Goal: Transaction & Acquisition: Download file/media

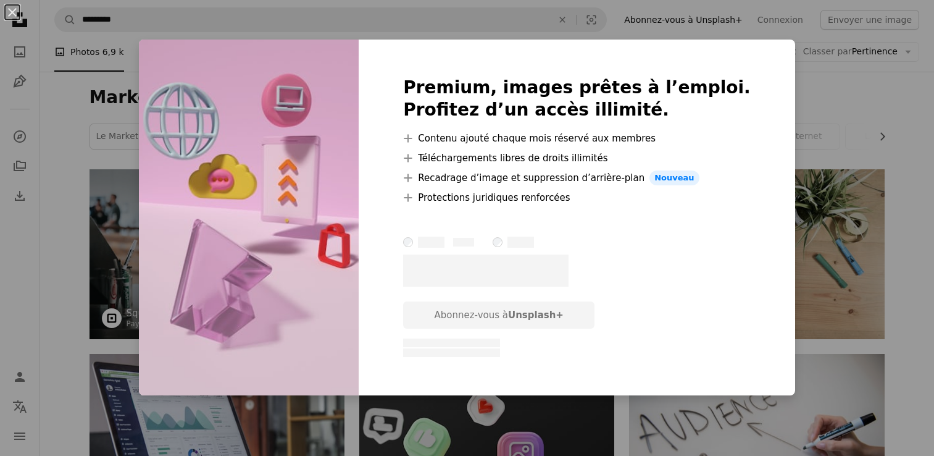
scroll to position [7160, 0]
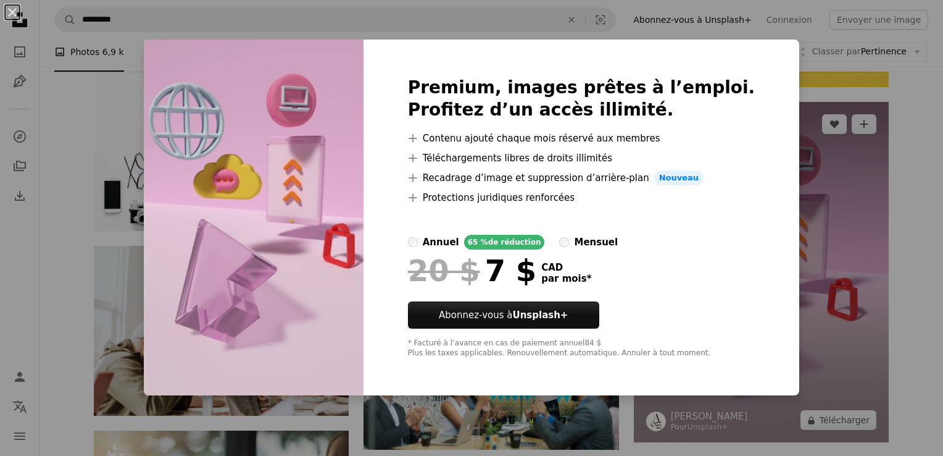
click at [804, 256] on div "An X shape Premium, images prêtes à l’emploi. Profitez d’un accès illimité. A p…" at bounding box center [471, 228] width 943 height 456
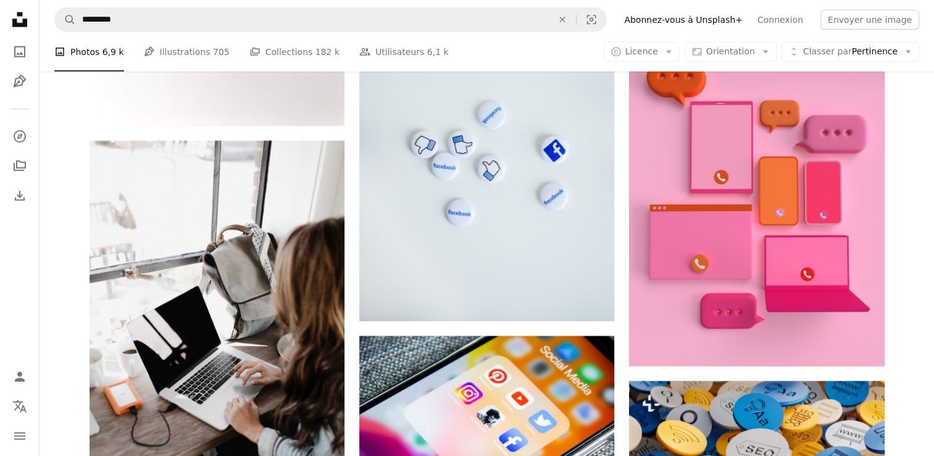
scroll to position [3025, 0]
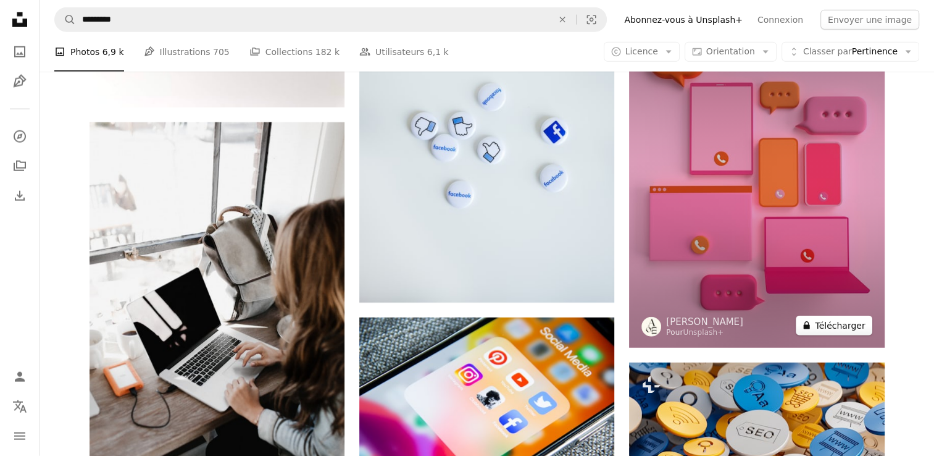
click at [832, 327] on button "A lock Télécharger" at bounding box center [834, 325] width 76 height 20
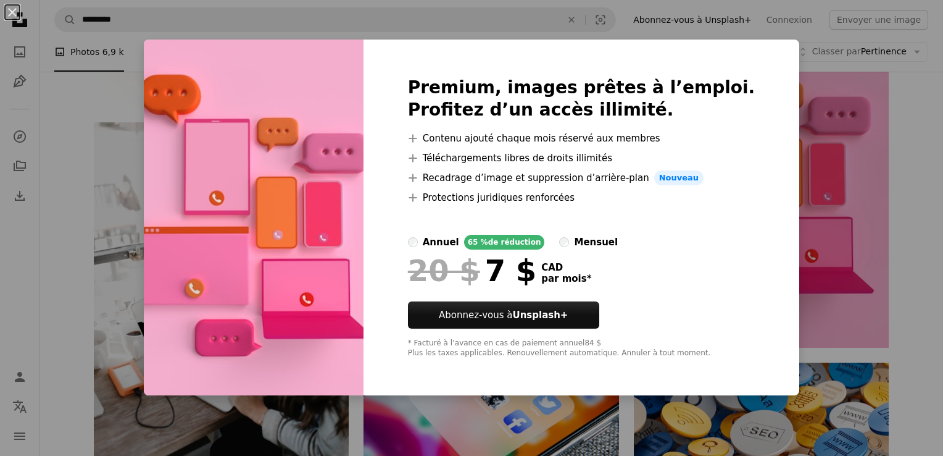
click at [828, 180] on div "An X shape Premium, images prêtes à l’emploi. Profitez d’un accès illimité. A p…" at bounding box center [471, 228] width 943 height 456
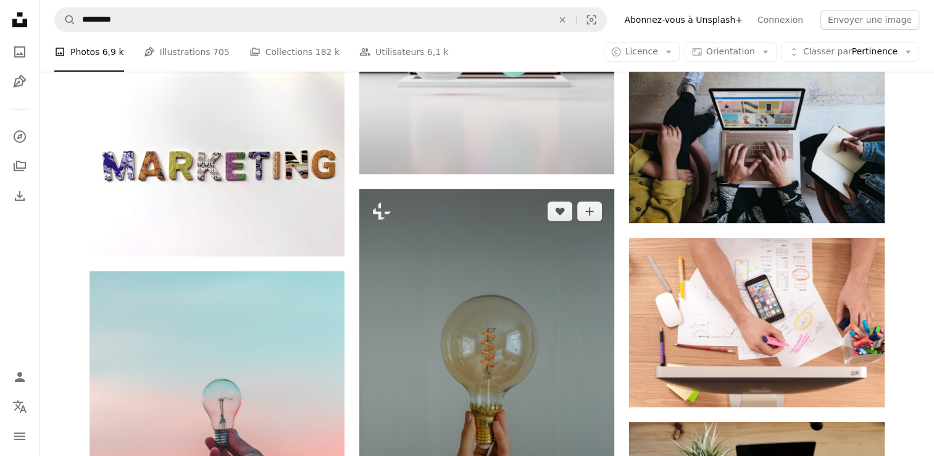
scroll to position [494, 0]
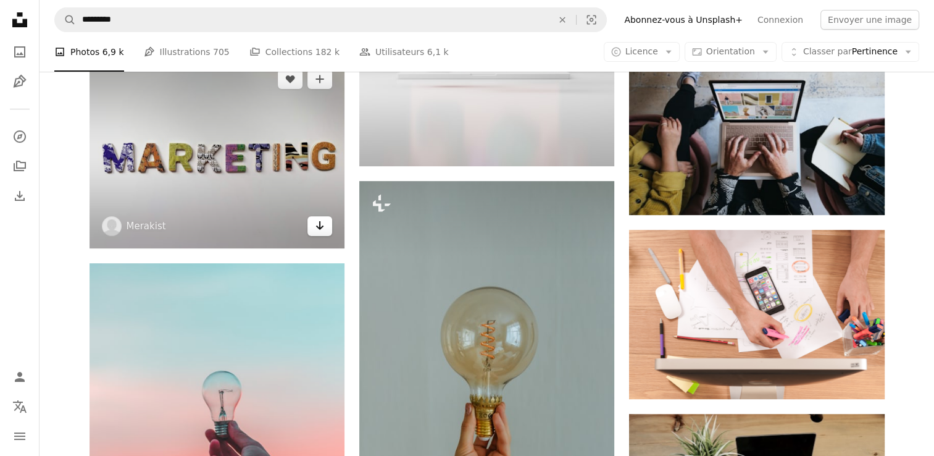
click at [320, 227] on icon "Télécharger" at bounding box center [320, 225] width 8 height 9
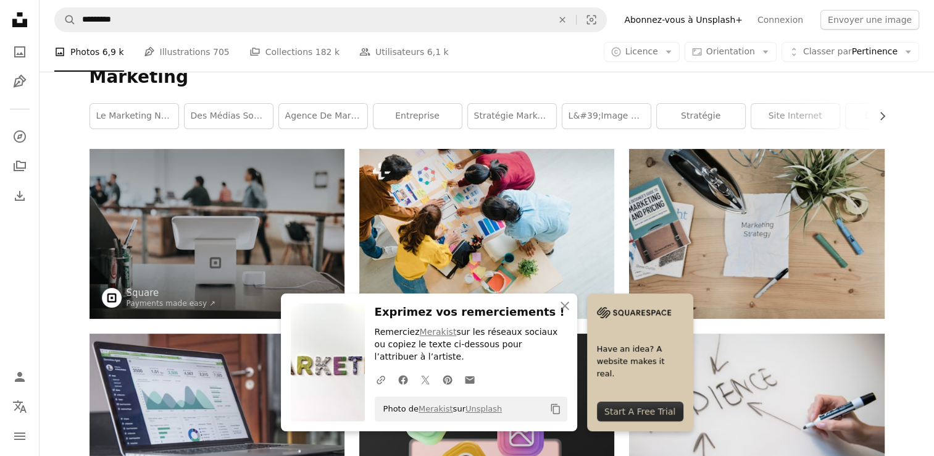
scroll to position [0, 0]
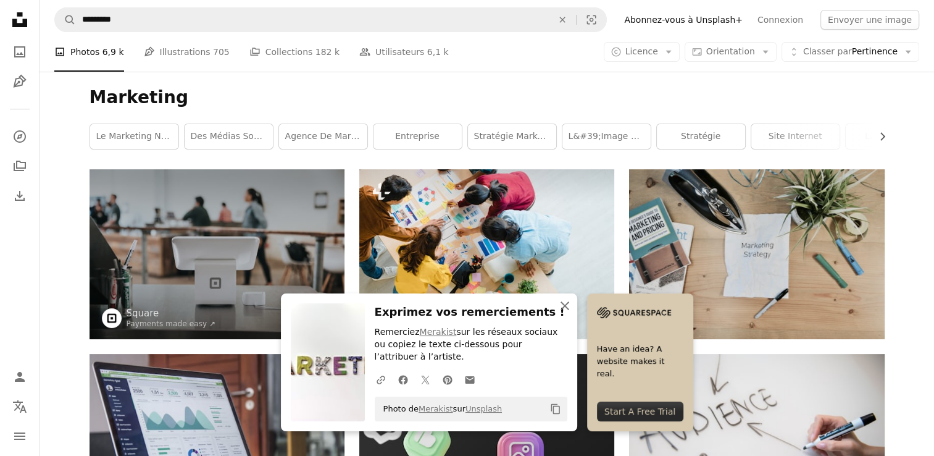
click at [565, 304] on icon "An X shape" at bounding box center [564, 305] width 15 height 15
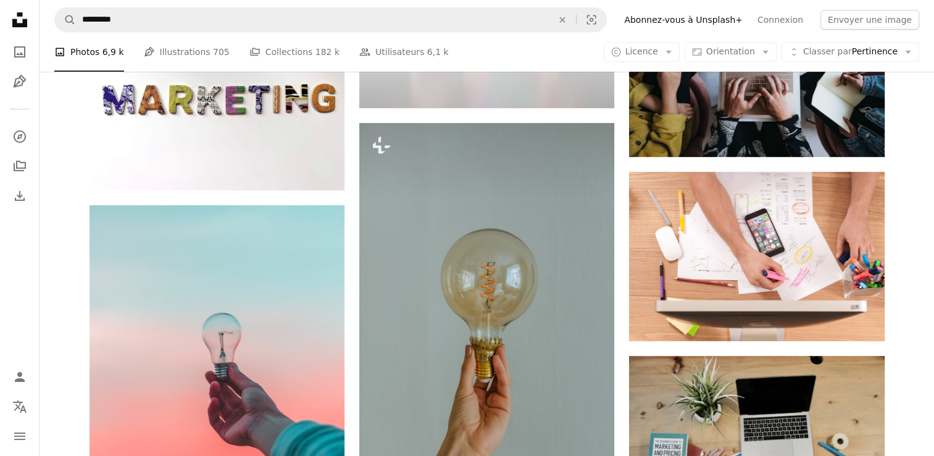
scroll to position [679, 0]
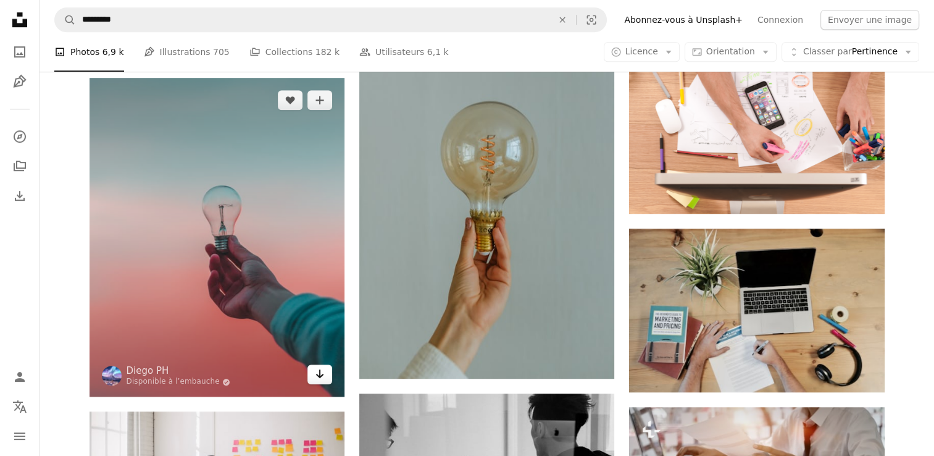
click at [320, 374] on icon "Télécharger" at bounding box center [320, 373] width 8 height 9
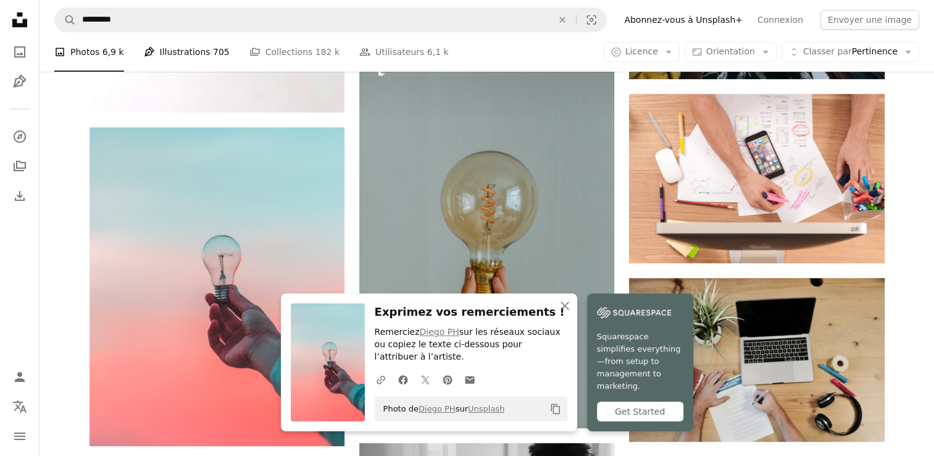
scroll to position [556, 0]
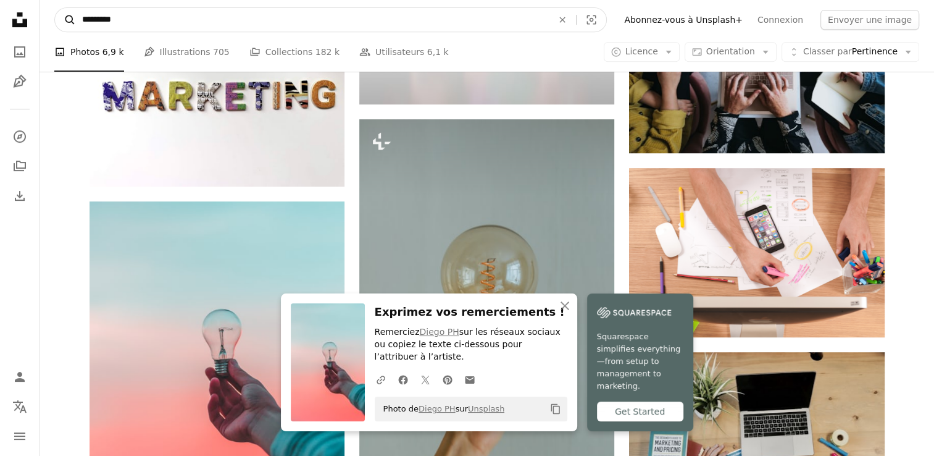
drag, startPoint x: 122, startPoint y: 20, endPoint x: 69, endPoint y: 20, distance: 52.5
click at [69, 20] on form "A magnifying glass ********* An X shape Visual search" at bounding box center [330, 19] width 552 height 25
type input "**********"
click button "A magnifying glass" at bounding box center [65, 19] width 21 height 23
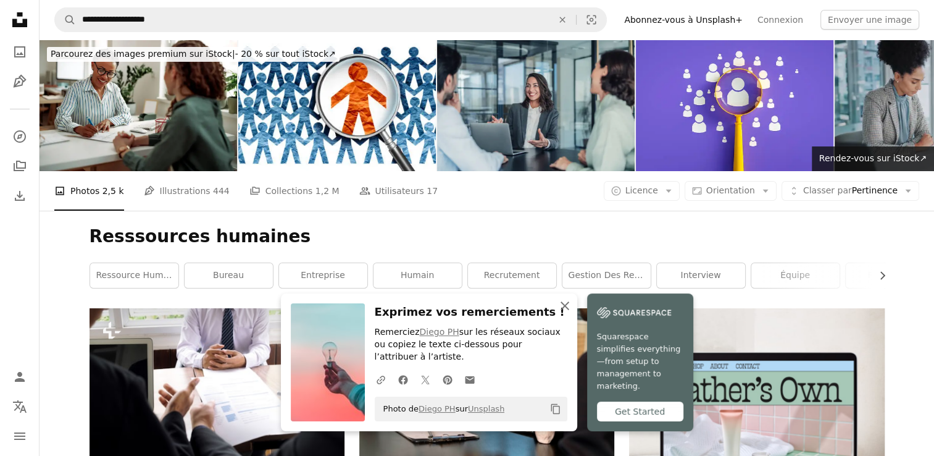
click at [565, 306] on icon "button" at bounding box center [564, 305] width 9 height 9
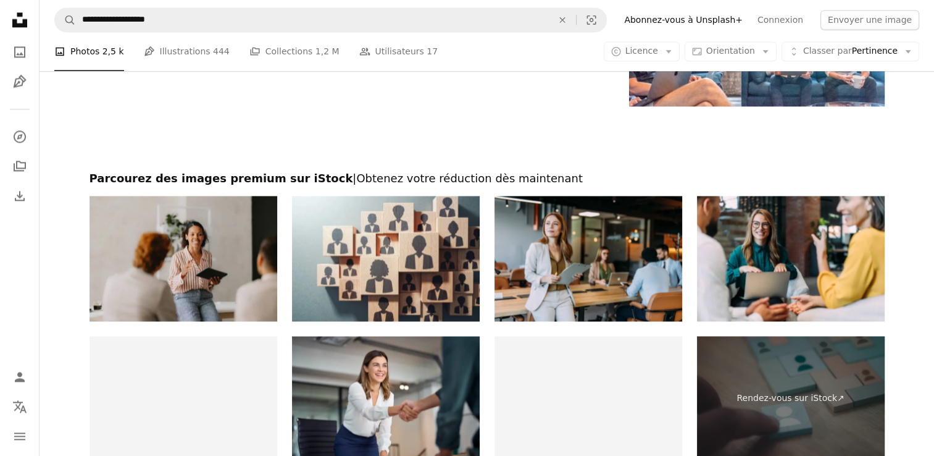
scroll to position [1852, 0]
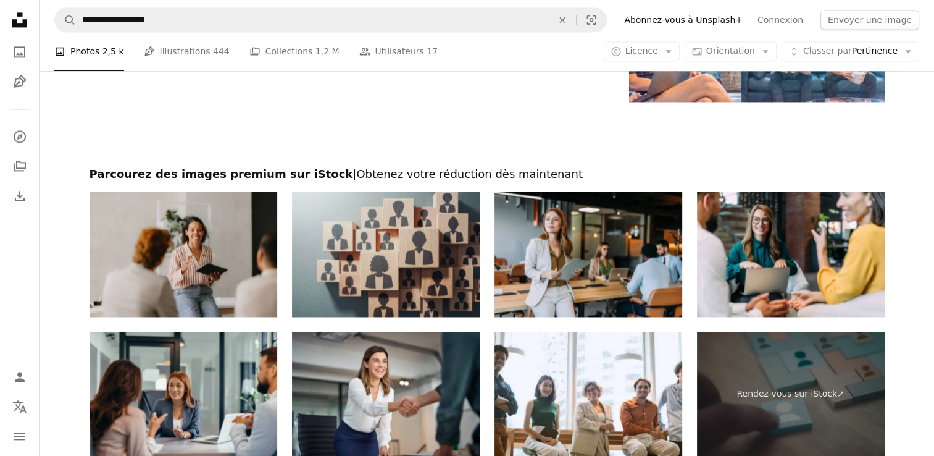
click at [407, 302] on img at bounding box center [386, 253] width 188 height 125
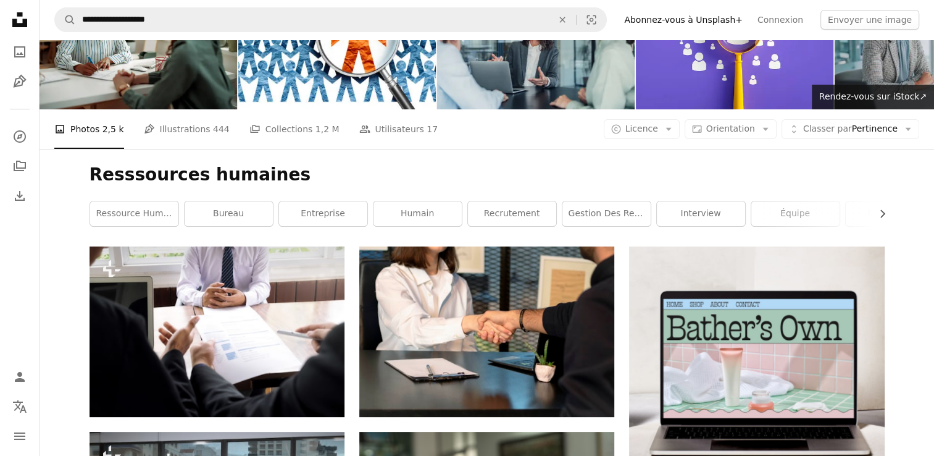
scroll to position [62, 0]
click at [419, 218] on link "Humain" at bounding box center [417, 213] width 88 height 25
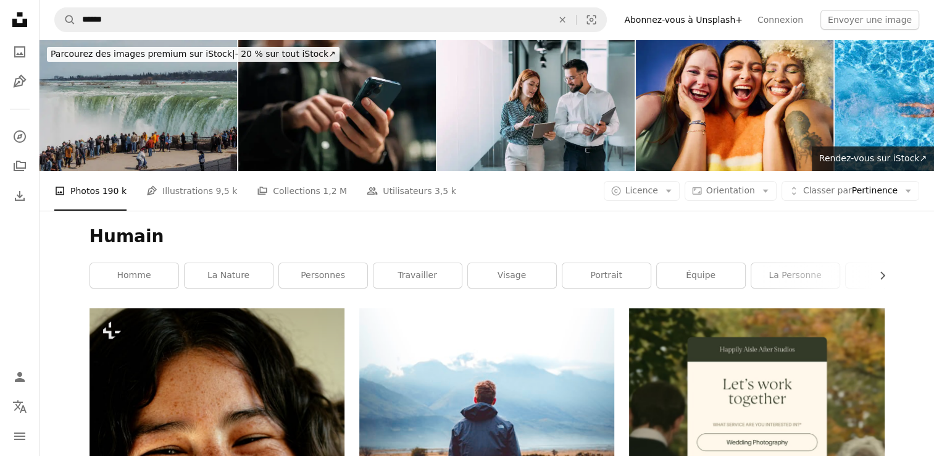
click at [331, 276] on link "personnes" at bounding box center [323, 275] width 88 height 25
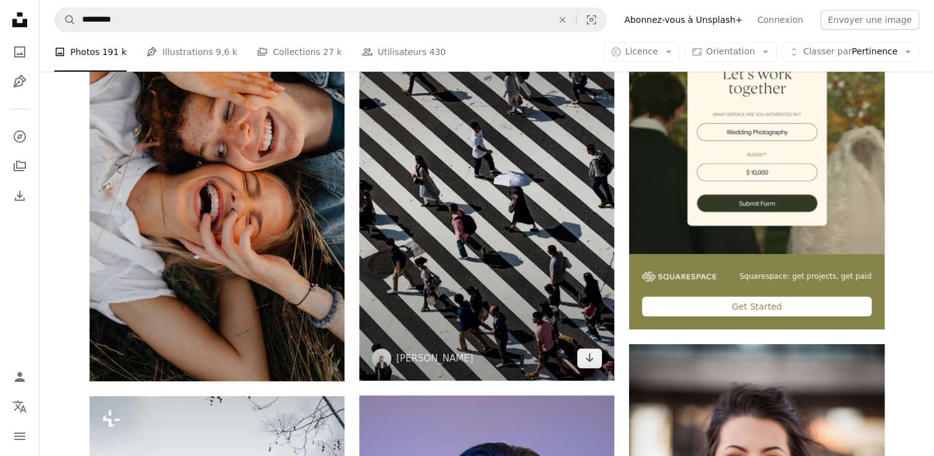
scroll to position [309, 0]
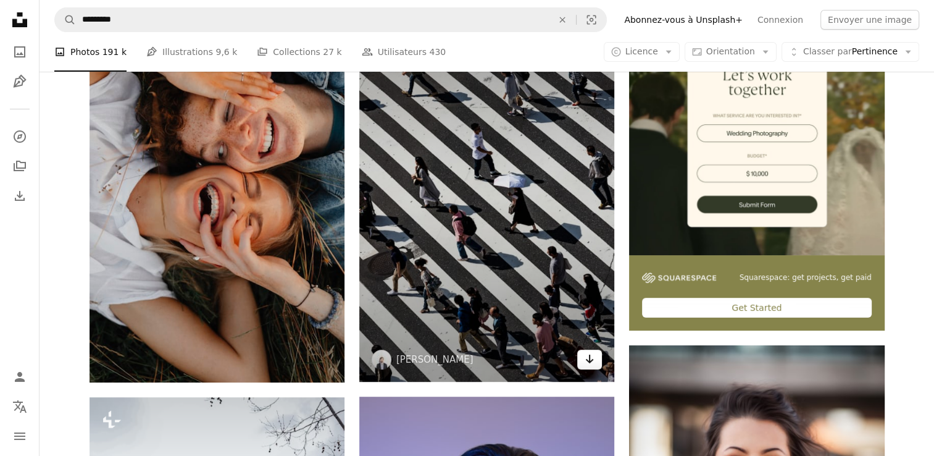
click at [591, 363] on icon "Arrow pointing down" at bounding box center [590, 358] width 10 height 15
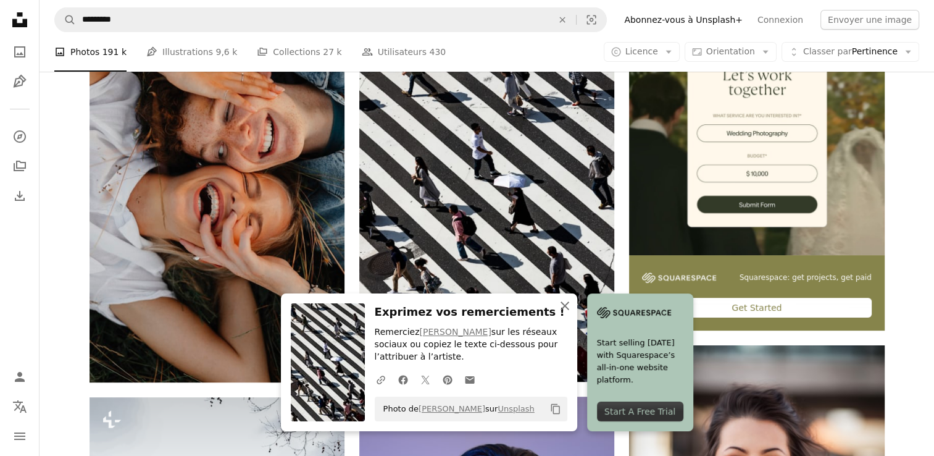
click at [564, 301] on icon "An X shape" at bounding box center [564, 305] width 15 height 15
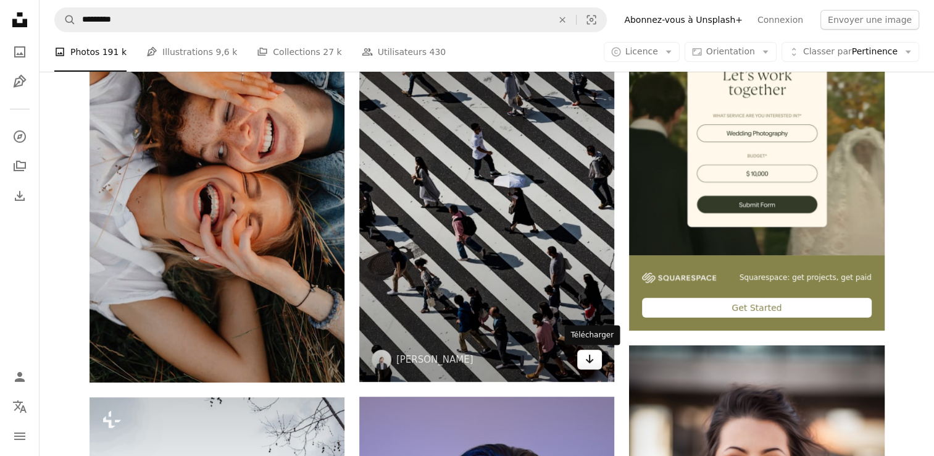
click at [585, 362] on icon "Arrow pointing down" at bounding box center [590, 358] width 10 height 15
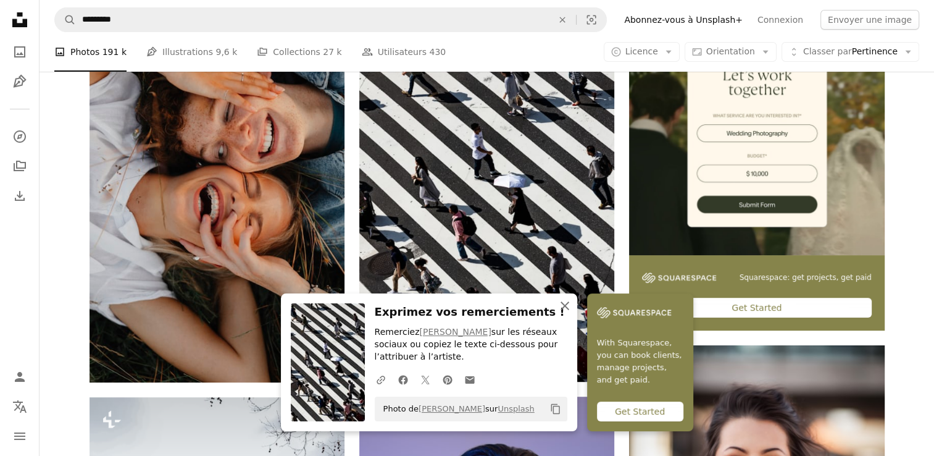
click at [564, 306] on icon "button" at bounding box center [564, 305] width 9 height 9
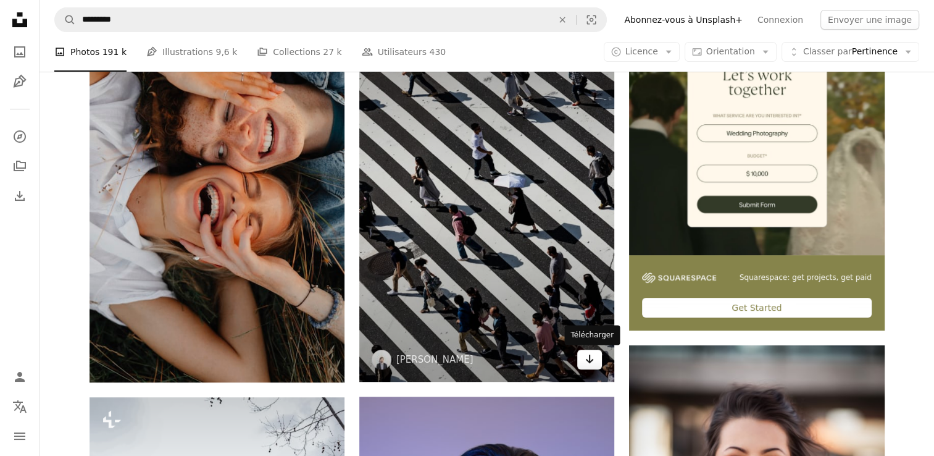
click at [593, 359] on icon "Télécharger" at bounding box center [590, 358] width 8 height 9
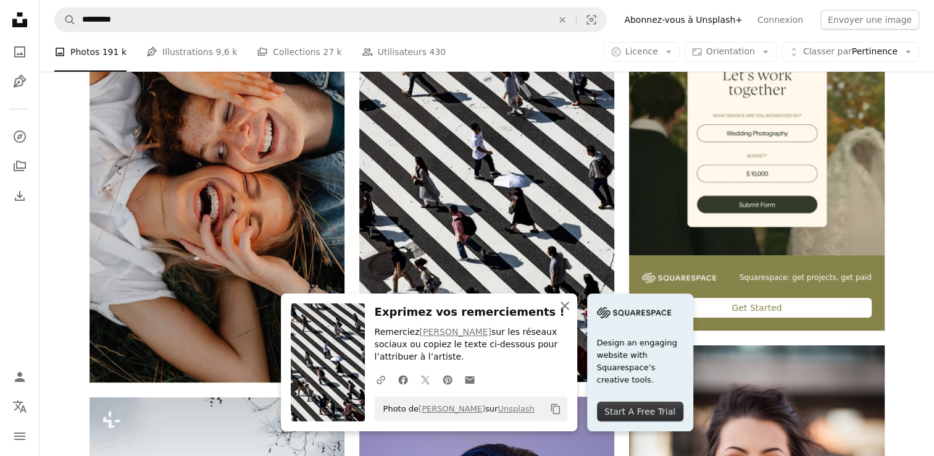
click at [560, 301] on icon "An X shape" at bounding box center [564, 305] width 15 height 15
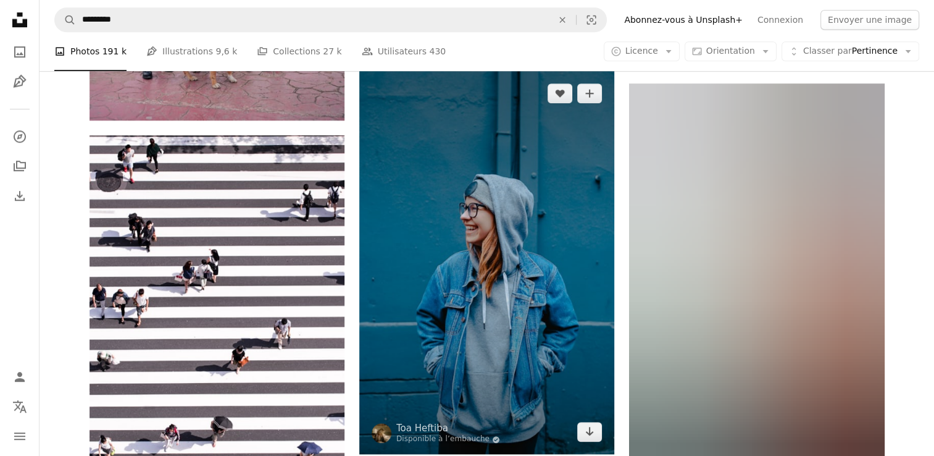
scroll to position [1111, 0]
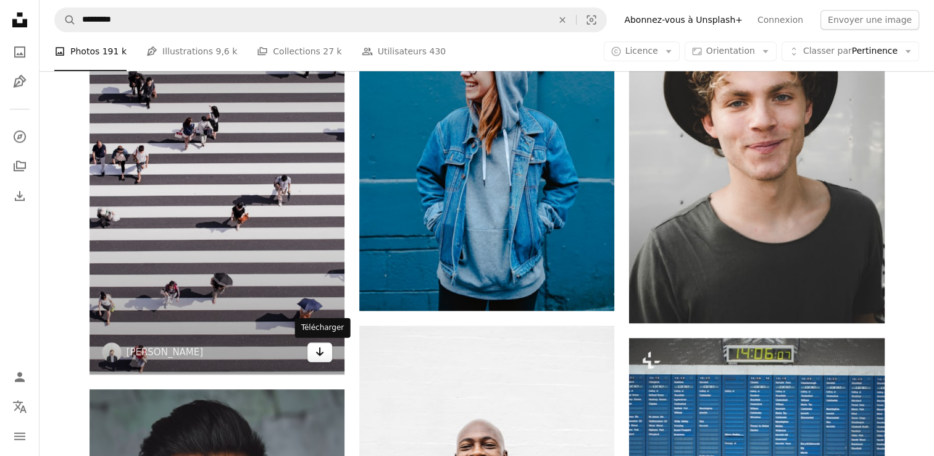
click at [317, 354] on icon "Arrow pointing down" at bounding box center [320, 351] width 10 height 15
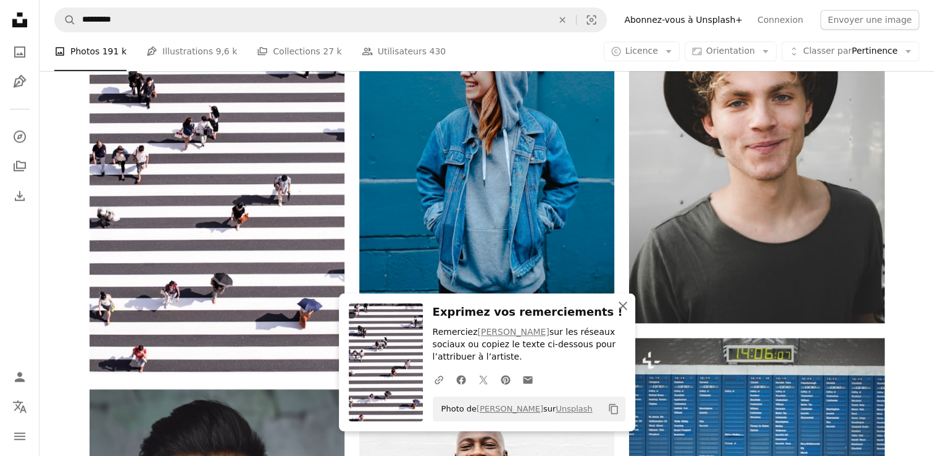
click at [620, 306] on icon "An X shape" at bounding box center [622, 305] width 15 height 15
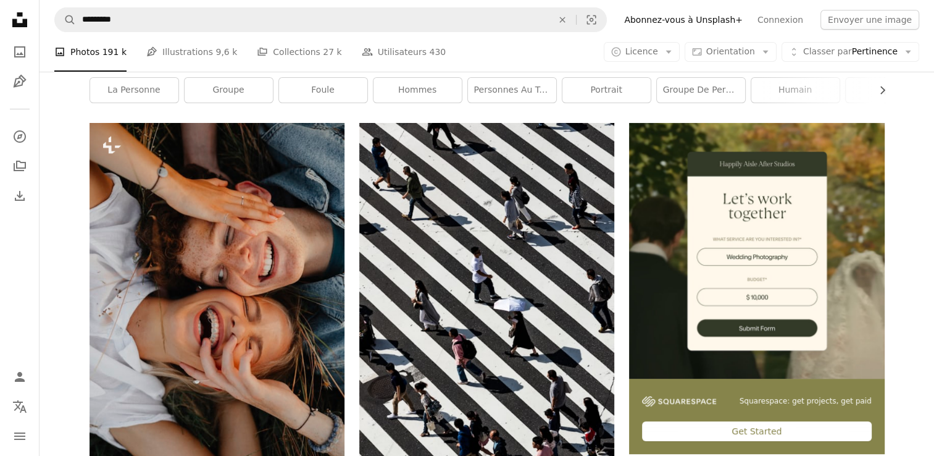
scroll to position [0, 0]
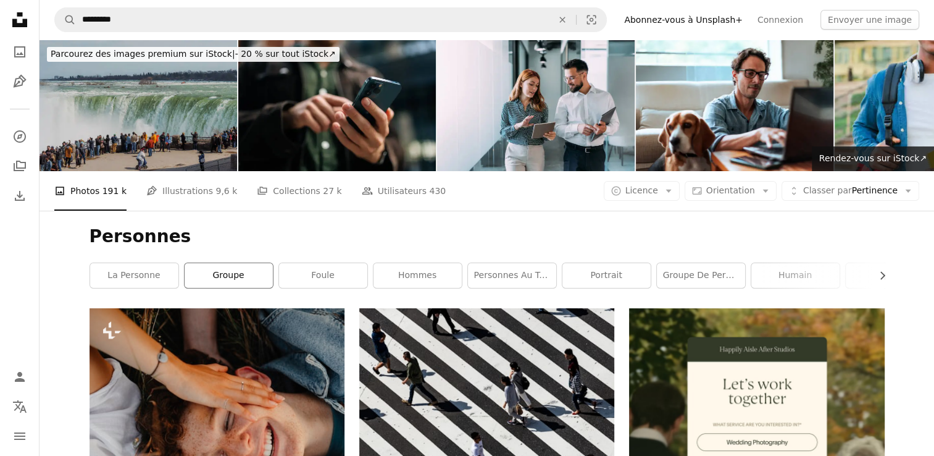
click at [238, 272] on link "groupe" at bounding box center [229, 275] width 88 height 25
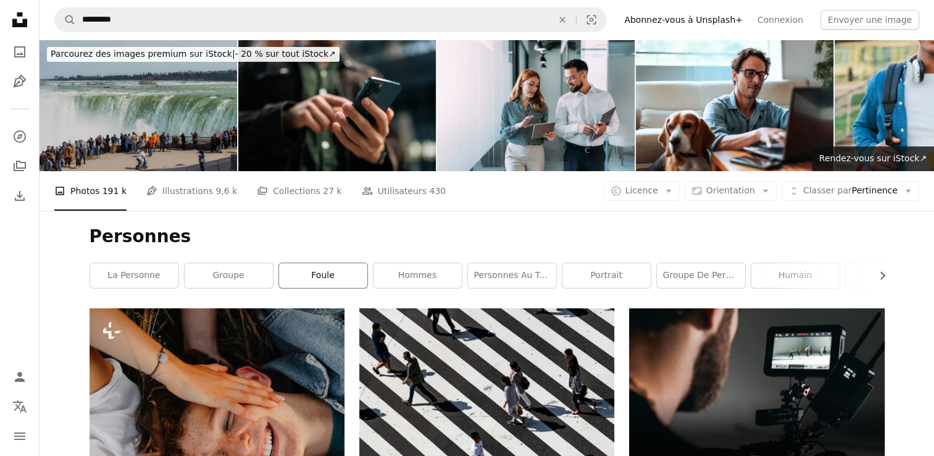
click at [345, 278] on link "foule" at bounding box center [323, 275] width 88 height 25
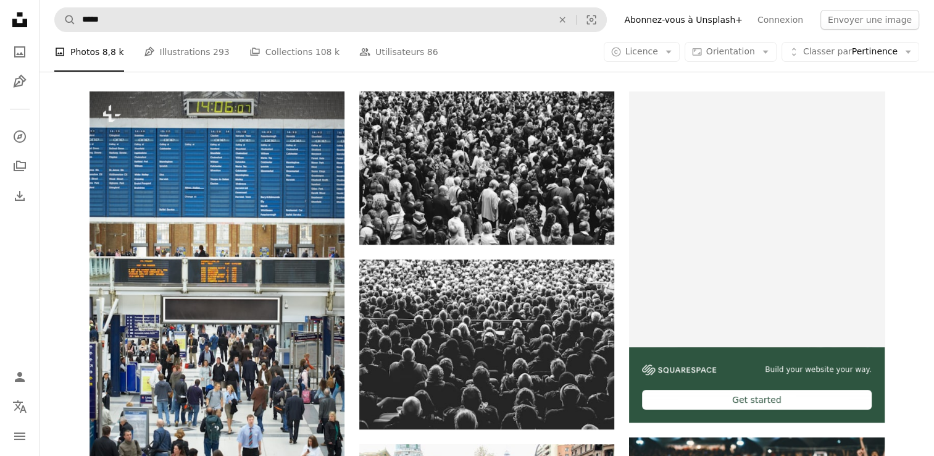
scroll to position [62, 0]
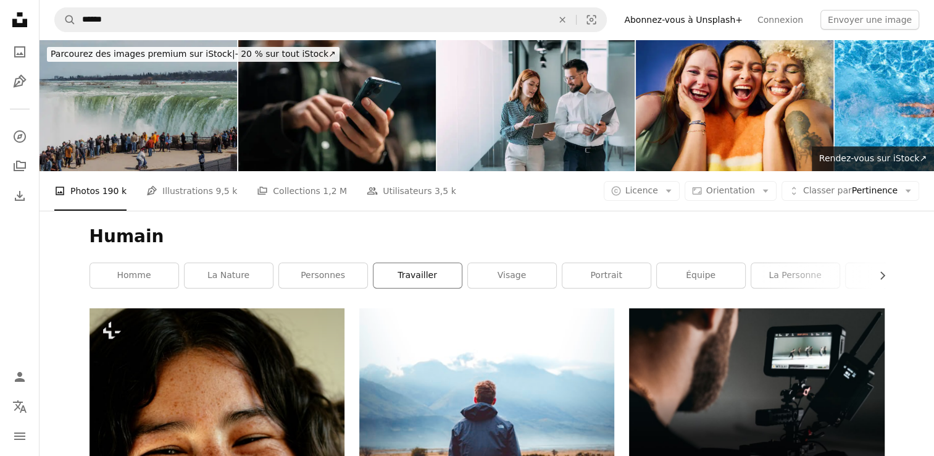
click at [409, 277] on link "travailler" at bounding box center [417, 275] width 88 height 25
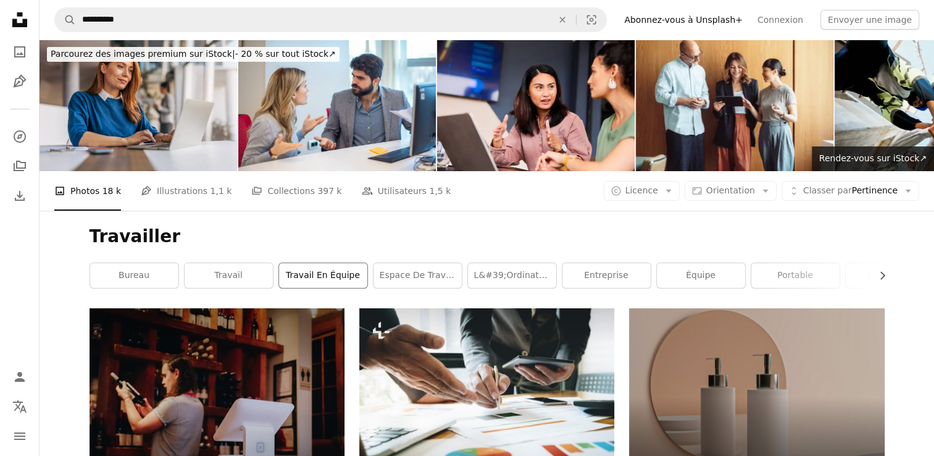
click at [326, 272] on link "travail en équipe" at bounding box center [323, 275] width 88 height 25
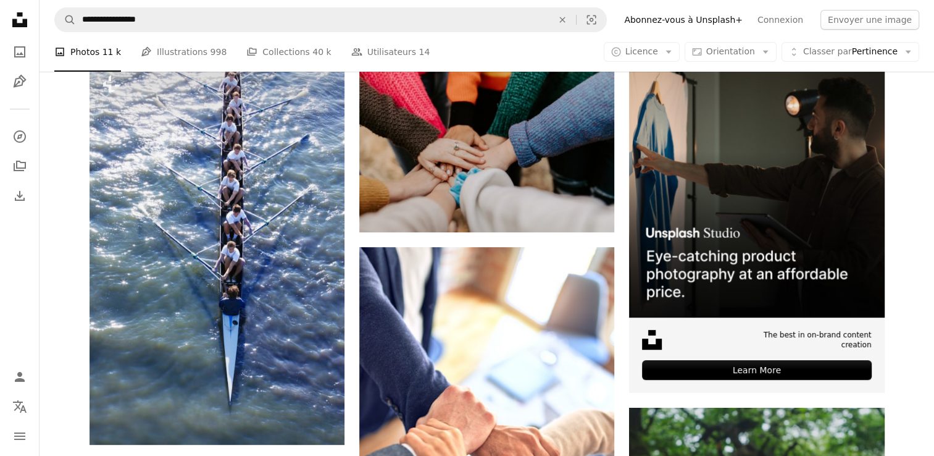
scroll to position [247, 0]
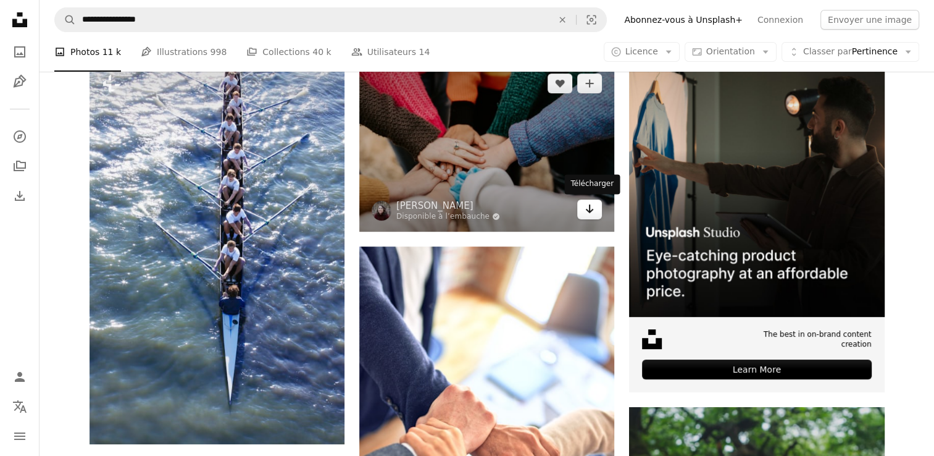
click at [595, 201] on link "Arrow pointing down" at bounding box center [589, 209] width 25 height 20
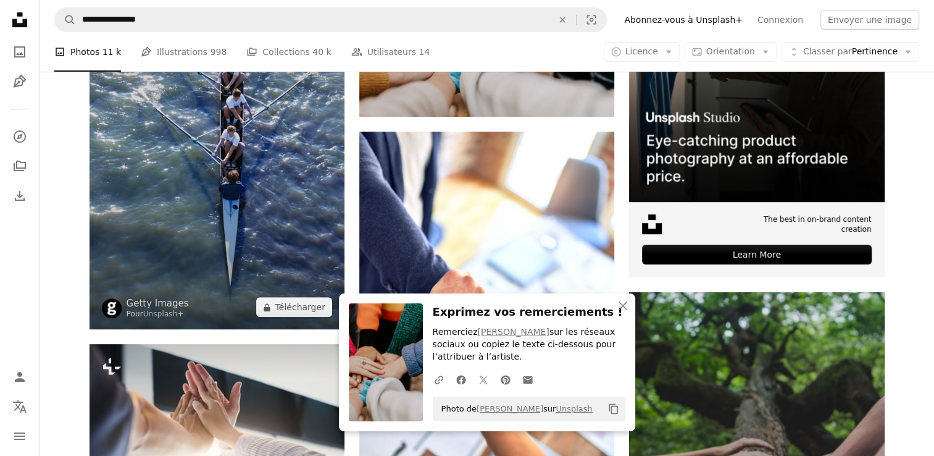
scroll to position [309, 0]
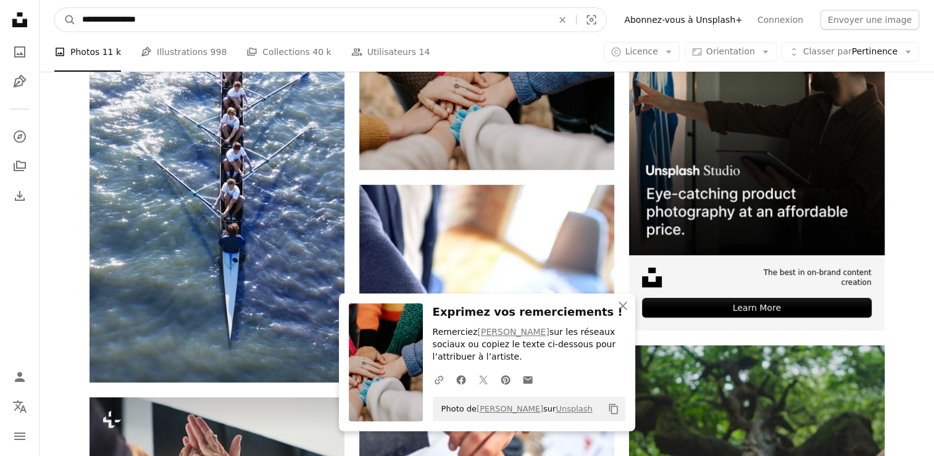
drag, startPoint x: 151, startPoint y: 19, endPoint x: 33, endPoint y: 23, distance: 118.0
type input "*********"
click button "A magnifying glass" at bounding box center [65, 19] width 21 height 23
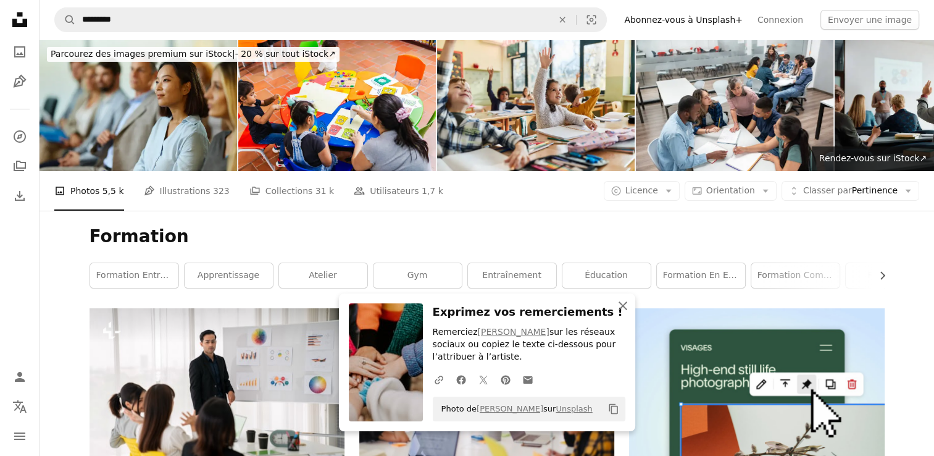
click at [622, 306] on icon "button" at bounding box center [622, 305] width 9 height 9
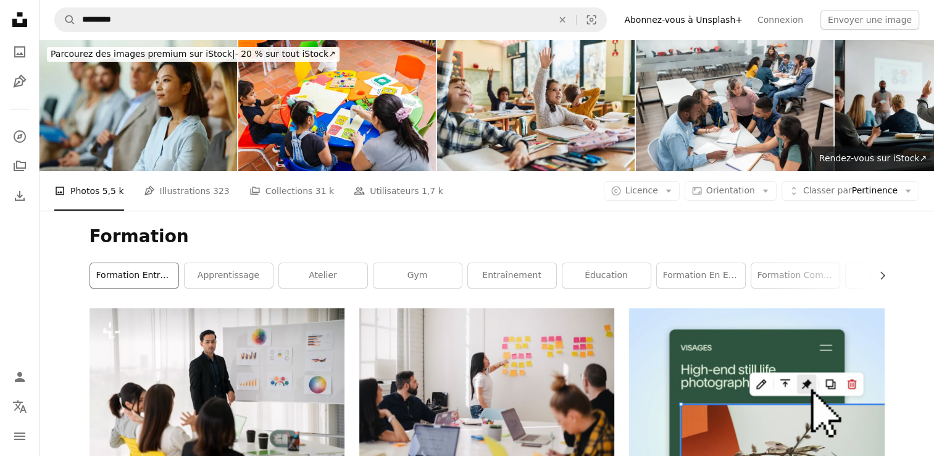
click at [152, 275] on link "Formation entreprise" at bounding box center [134, 275] width 88 height 25
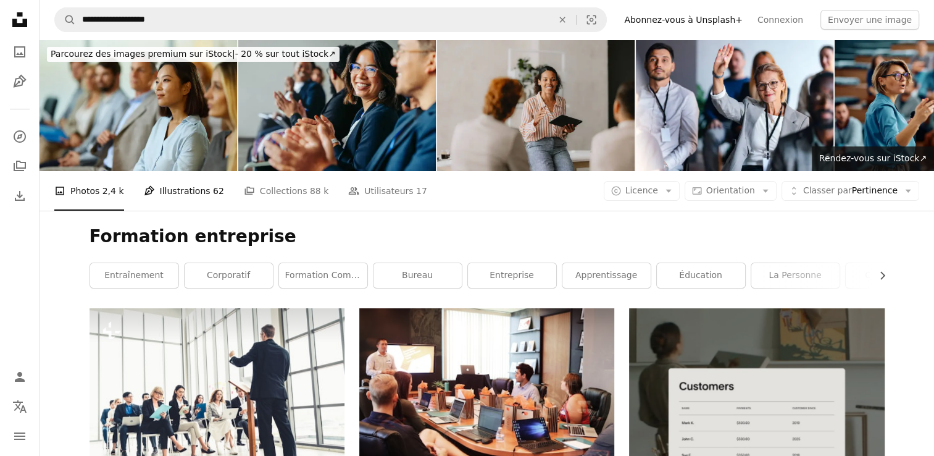
click at [180, 189] on link "Pen Tool Illustrations 62" at bounding box center [184, 191] width 80 height 40
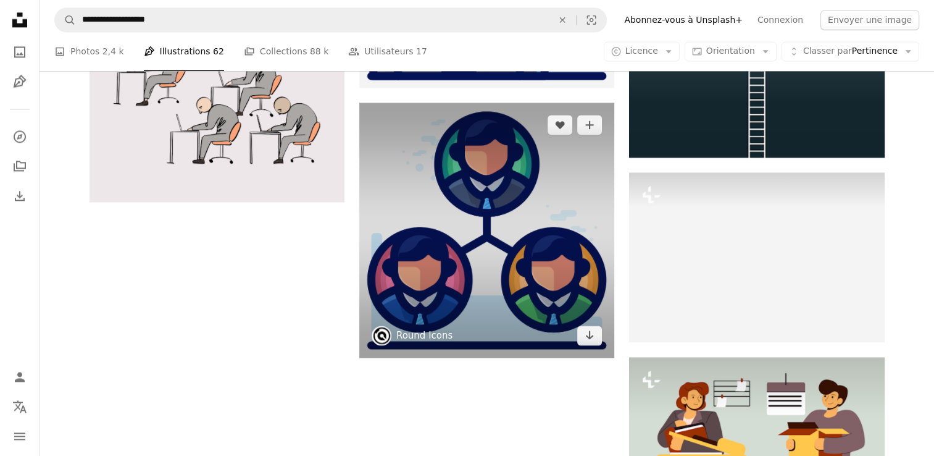
scroll to position [1790, 0]
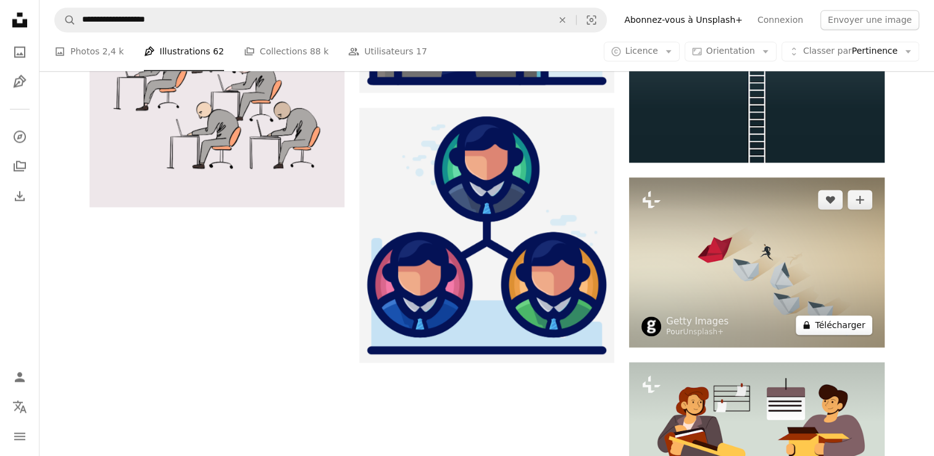
click at [843, 325] on button "A lock Télécharger" at bounding box center [834, 325] width 76 height 20
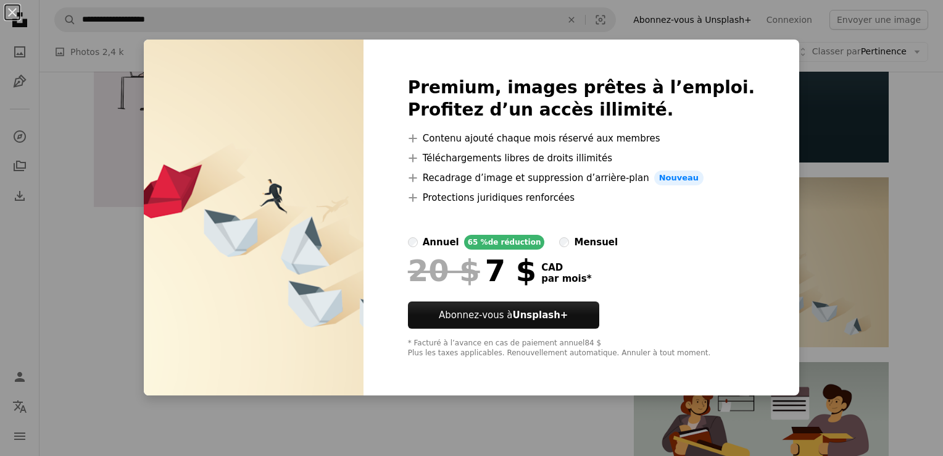
click at [788, 191] on div "An X shape Premium, images prêtes à l’emploi. Profitez d’un accès illimité. A p…" at bounding box center [471, 228] width 943 height 456
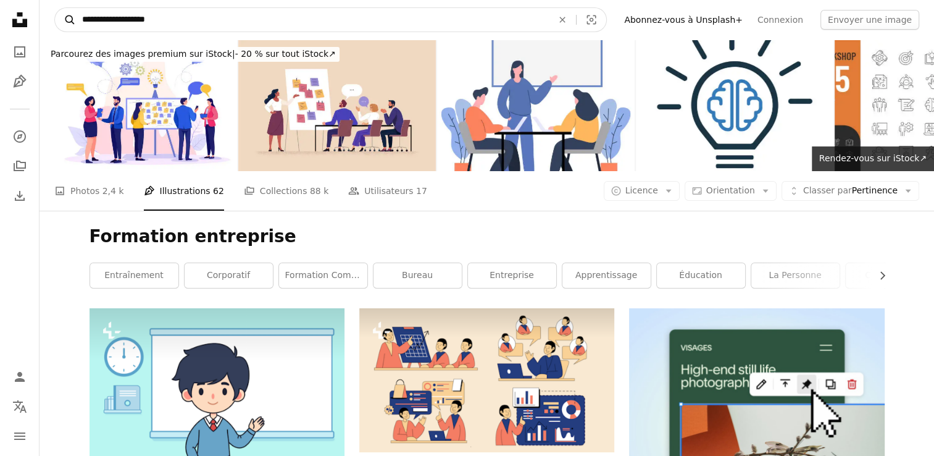
drag, startPoint x: 168, startPoint y: 13, endPoint x: 56, endPoint y: 21, distance: 112.0
click at [56, 21] on form "**********" at bounding box center [330, 19] width 552 height 25
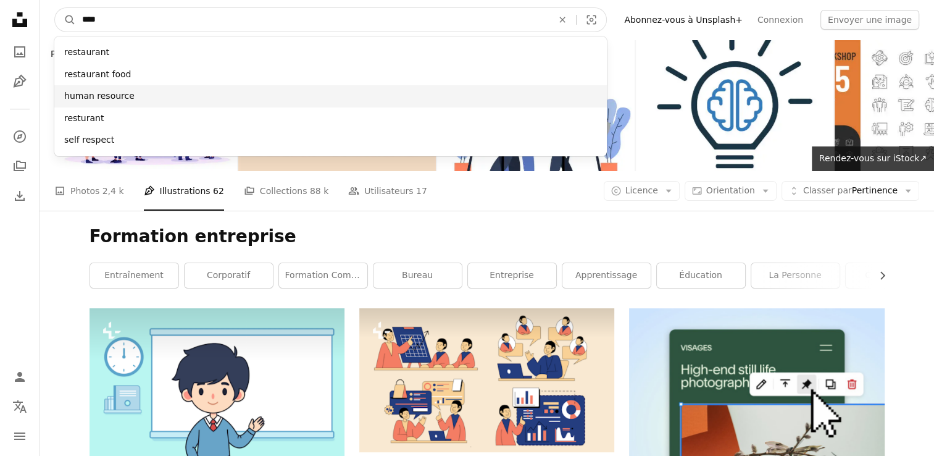
type input "****"
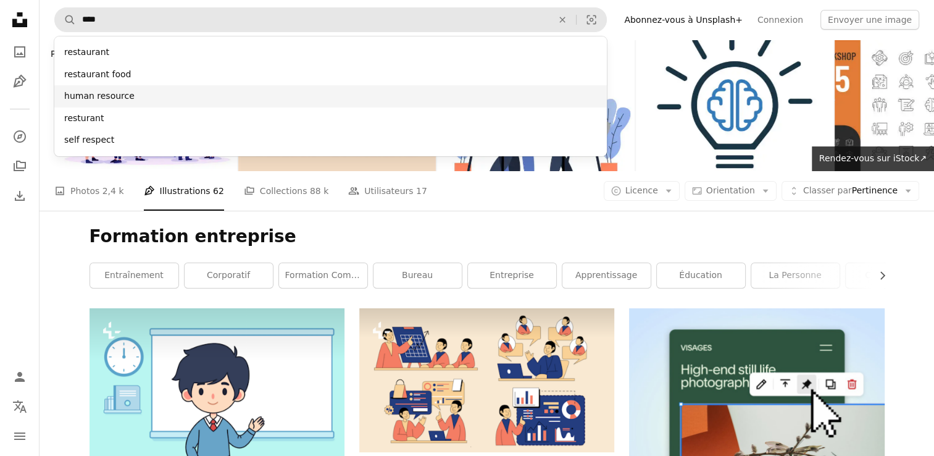
click at [116, 94] on div "human resource" at bounding box center [330, 96] width 552 height 22
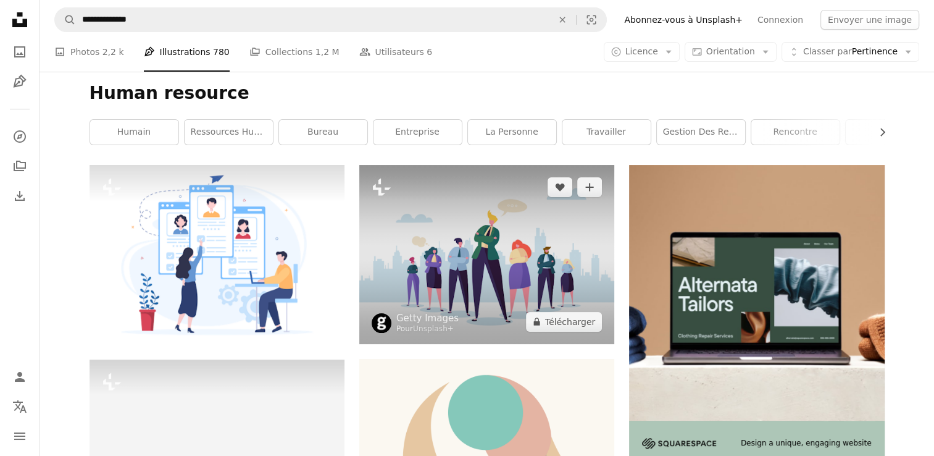
scroll to position [123, 0]
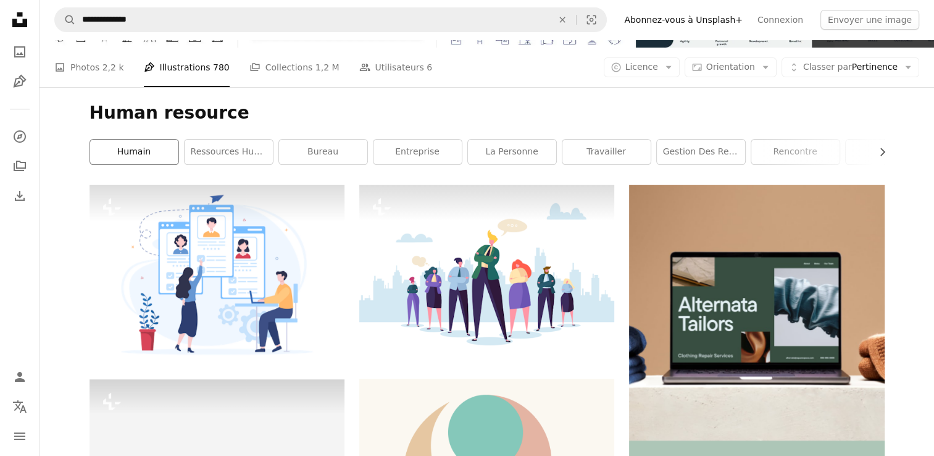
click at [147, 154] on link "Humain" at bounding box center [134, 151] width 88 height 25
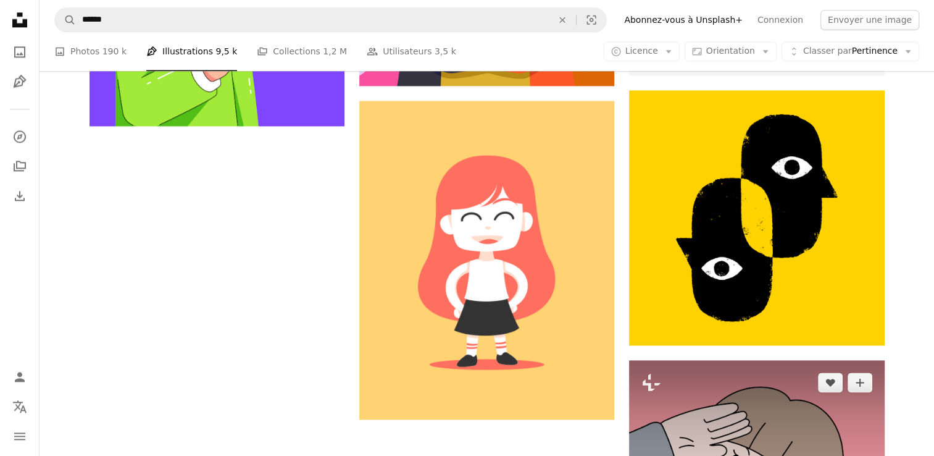
scroll to position [1728, 0]
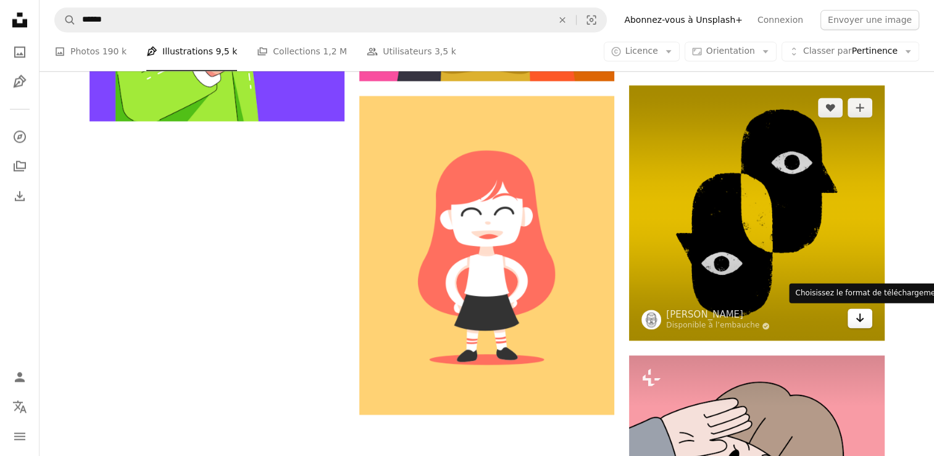
click at [859, 317] on icon "Choisissez le format de téléchargement" at bounding box center [860, 317] width 8 height 9
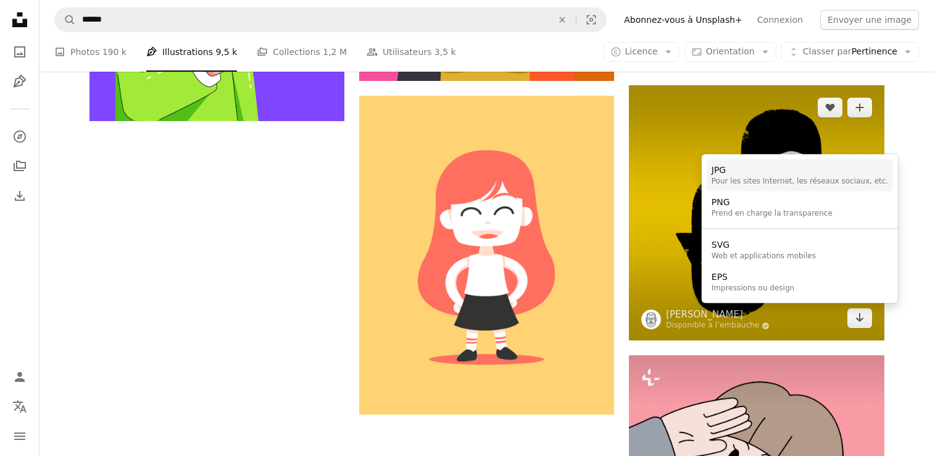
click at [758, 183] on div "Pour les sites Internet, les réseaux sociaux, etc." at bounding box center [800, 182] width 177 height 10
